Goal: Transaction & Acquisition: Book appointment/travel/reservation

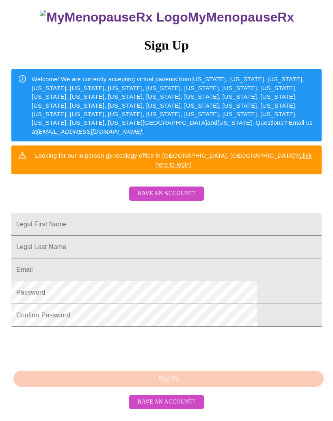
scroll to position [114, 0]
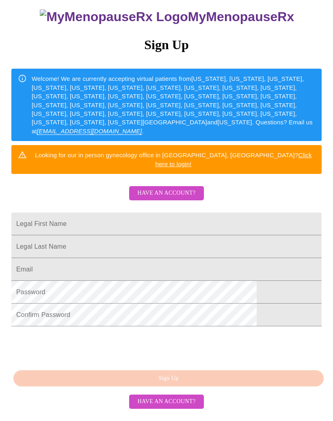
click at [56, 213] on input "Legal First Name" at bounding box center [166, 224] width 310 height 23
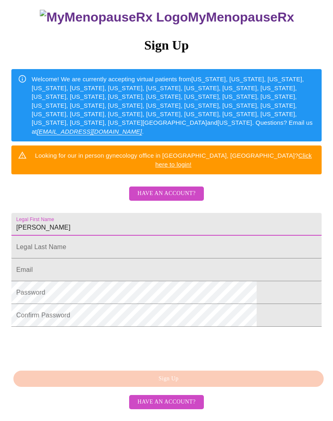
type input "[PERSON_NAME]"
click at [75, 235] on input "Legal First Name" at bounding box center [166, 246] width 310 height 23
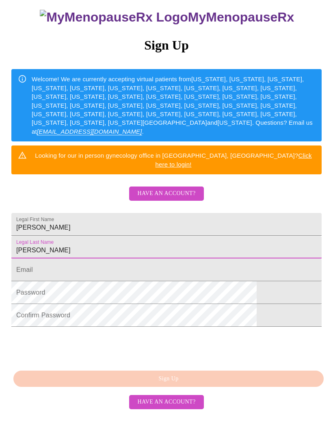
type input "[PERSON_NAME]"
click at [54, 259] on input "Legal First Name" at bounding box center [166, 269] width 310 height 23
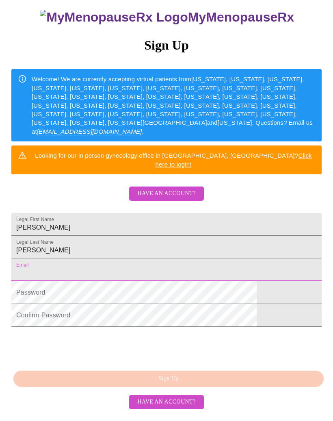
type input "[EMAIL_ADDRESS][DOMAIN_NAME]"
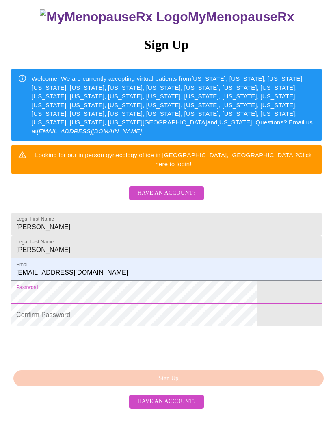
scroll to position [116, 0]
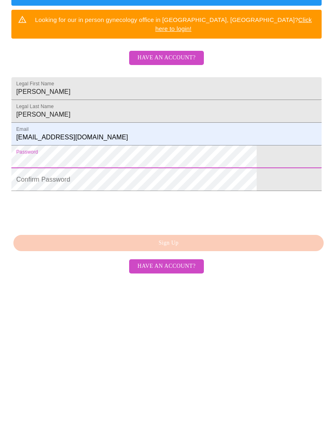
click at [151, 395] on button "Have an account?" at bounding box center [166, 402] width 74 height 14
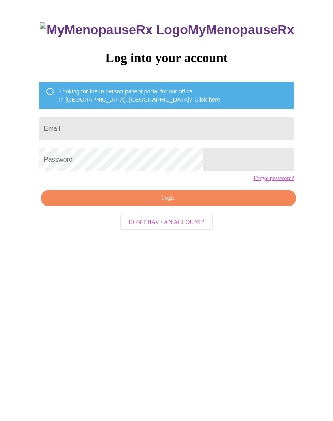
click at [107, 151] on input "Email" at bounding box center [166, 162] width 255 height 23
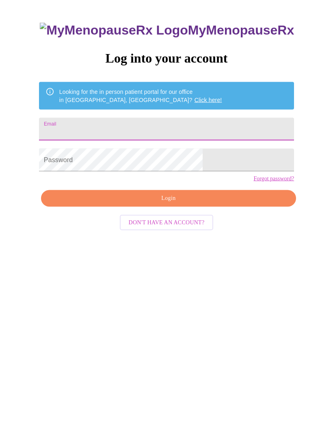
type input "[EMAIL_ADDRESS][DOMAIN_NAME]"
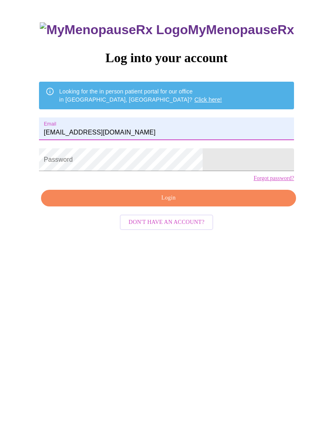
scroll to position [44, 0]
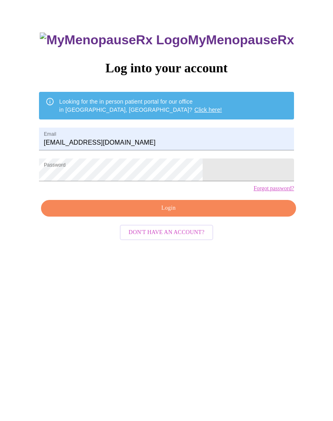
click at [167, 234] on button "Login" at bounding box center [168, 232] width 255 height 17
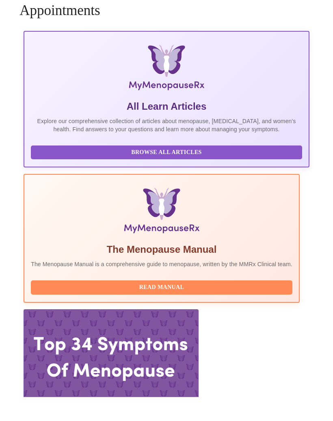
scroll to position [0, 491]
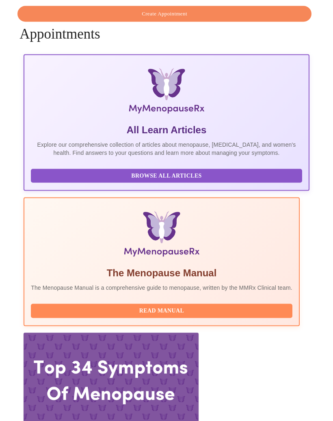
scroll to position [0, 0]
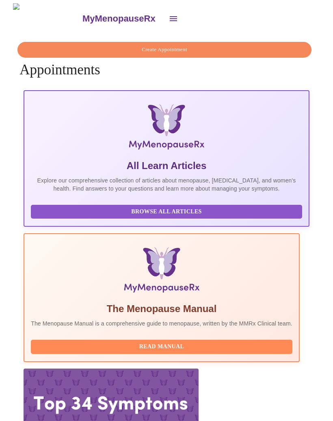
click at [246, 47] on span "Create Appointment" at bounding box center [164, 49] width 275 height 9
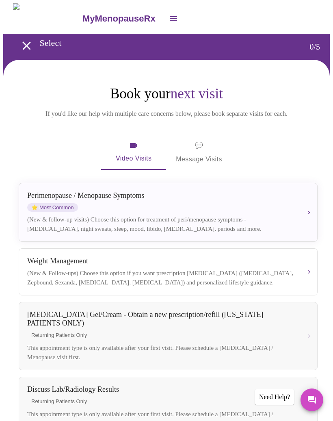
click at [271, 202] on div "[MEDICAL_DATA] / Menopause Symptoms ⭐ Most Common" at bounding box center [161, 201] width 269 height 20
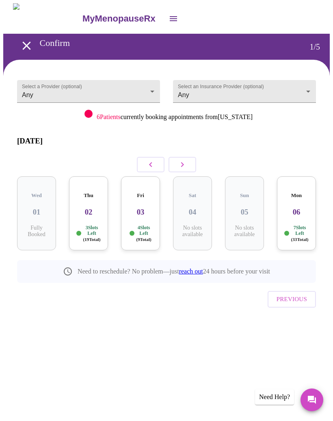
click at [81, 207] on h3 "02" at bounding box center [89, 211] width 26 height 9
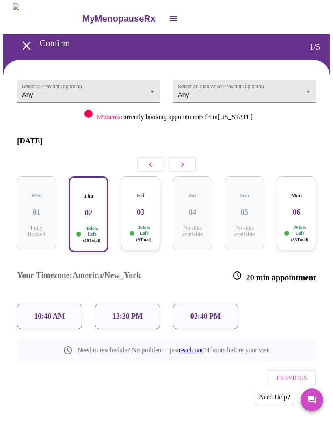
click at [148, 207] on h3 "03" at bounding box center [140, 211] width 26 height 9
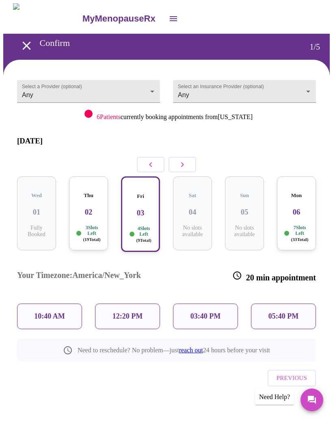
click at [291, 312] on p "05:40 PM" at bounding box center [283, 316] width 30 height 9
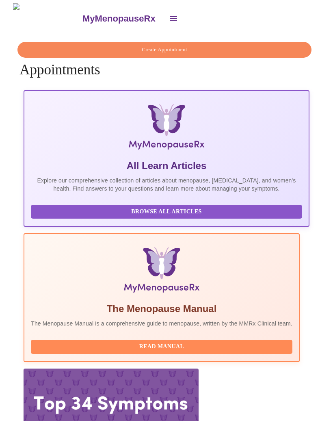
click at [83, 46] on span "Create Appointment" at bounding box center [164, 49] width 275 height 9
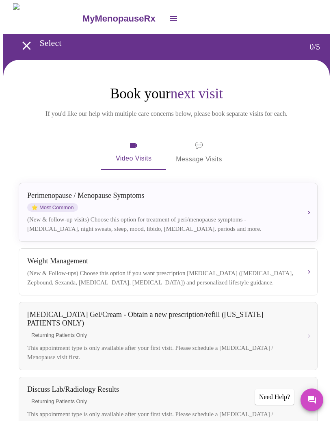
click at [73, 211] on span "⭐ Most Common" at bounding box center [52, 207] width 51 height 9
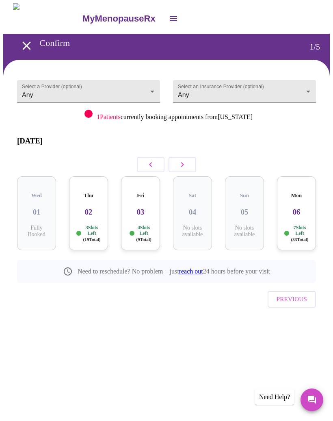
click at [300, 207] on h3 "06" at bounding box center [296, 211] width 26 height 9
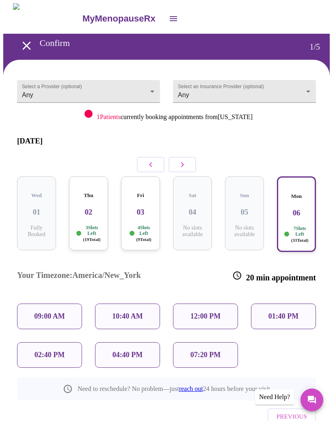
click at [91, 207] on h3 "02" at bounding box center [89, 211] width 26 height 9
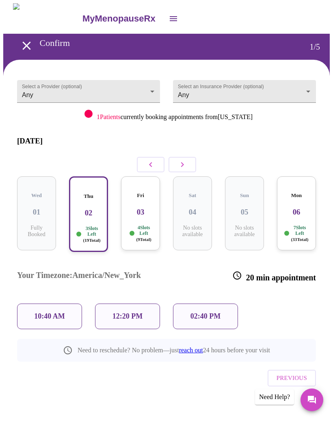
click at [117, 312] on p "12:20 PM" at bounding box center [127, 316] width 30 height 9
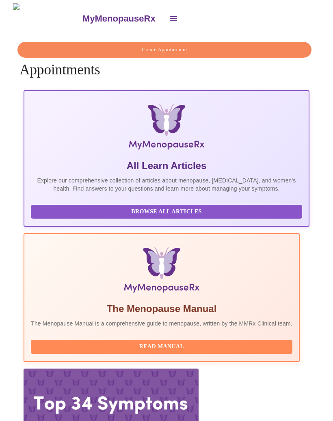
click at [67, 45] on span "Create Appointment" at bounding box center [164, 49] width 275 height 9
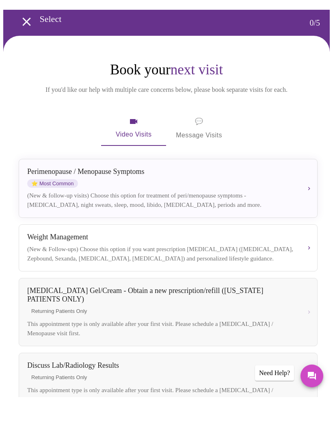
scroll to position [0, 0]
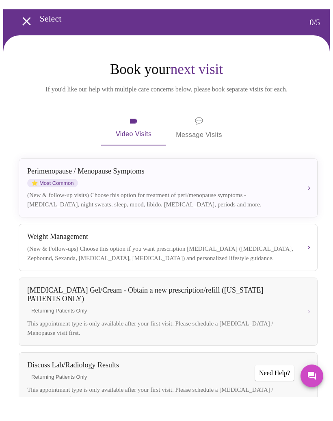
click at [106, 214] on div "(New & follow-up visits) Choose this option for treatment of peri/menopause sym…" at bounding box center [161, 223] width 269 height 18
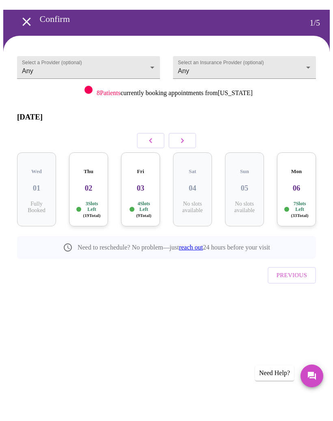
click at [201, 62] on body "MyMenopauseRx Confirm 1 / 5 Select a Provider (optional) Any Any Select an Insu…" at bounding box center [166, 175] width 326 height 345
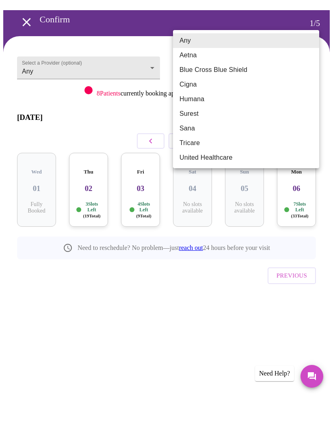
scroll to position [0, 0]
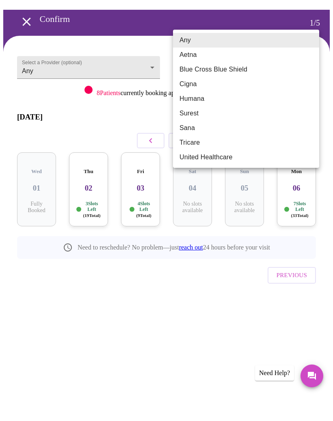
click at [183, 101] on li "Cigna" at bounding box center [246, 108] width 146 height 15
type input "Cigna"
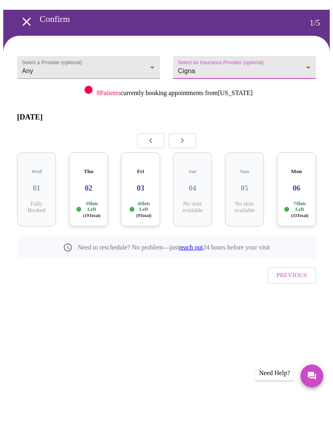
click at [27, 72] on body "MyMenopauseRx Confirm 1 / 5 Select a Provider (optional) Any Any Select an Insu…" at bounding box center [166, 175] width 326 height 345
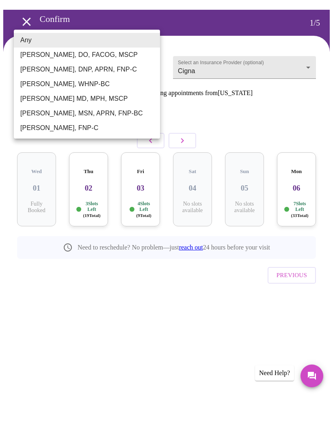
click at [213, 334] on div at bounding box center [166, 210] width 333 height 421
